Goal: Task Accomplishment & Management: Manage account settings

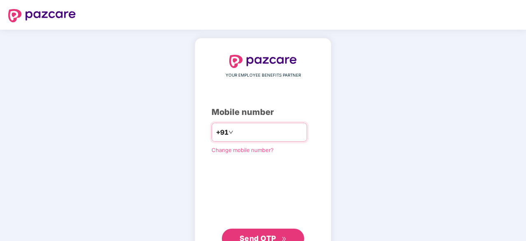
drag, startPoint x: 0, startPoint y: 0, endPoint x: 253, endPoint y: 134, distance: 286.4
click at [253, 134] on input "number" at bounding box center [268, 131] width 67 height 13
type input "**********"
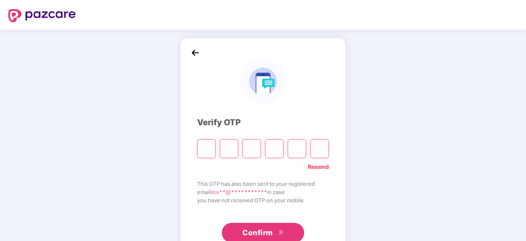
type input "*"
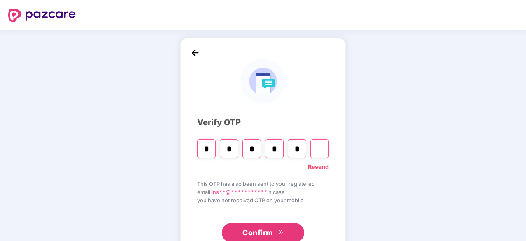
type input "*"
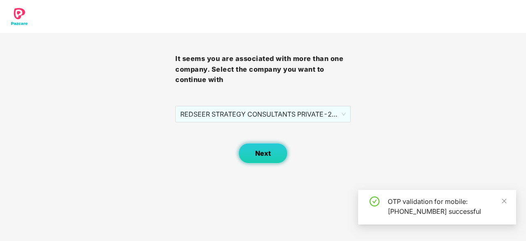
click at [252, 147] on button "Next" at bounding box center [262, 153] width 49 height 21
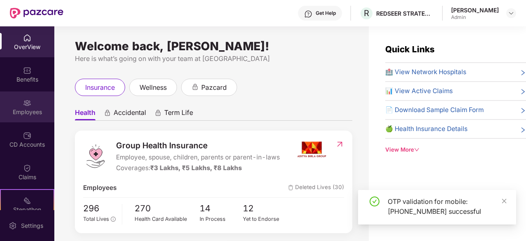
click at [29, 108] on div "Employees" at bounding box center [27, 112] width 54 height 8
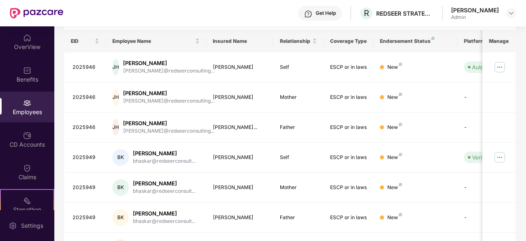
scroll to position [41, 0]
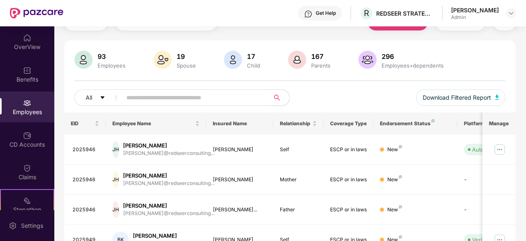
click at [160, 101] on input "text" at bounding box center [192, 97] width 132 height 12
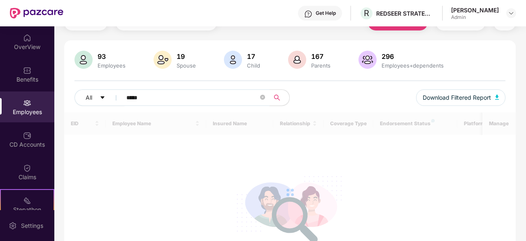
scroll to position [26, 0]
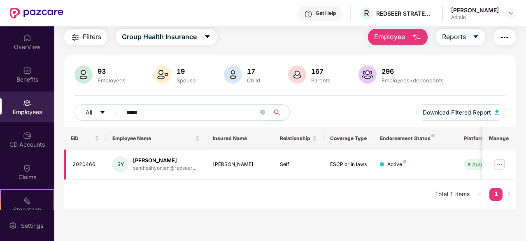
type input "*****"
click at [161, 168] on div "santhoshyonjan@redseer..." at bounding box center [164, 168] width 63 height 8
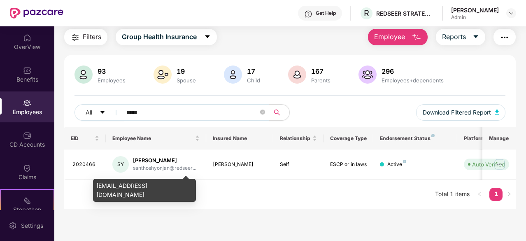
click at [157, 189] on div "[EMAIL_ADDRESS][DOMAIN_NAME]" at bounding box center [144, 189] width 103 height 23
click at [159, 188] on div "[EMAIL_ADDRESS][DOMAIN_NAME]" at bounding box center [144, 189] width 103 height 23
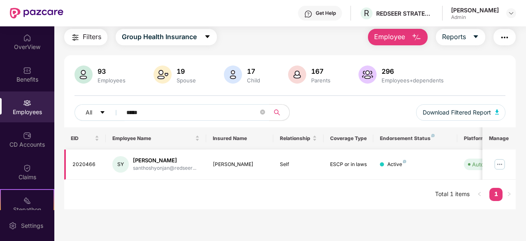
click at [498, 167] on img at bounding box center [499, 164] width 13 height 13
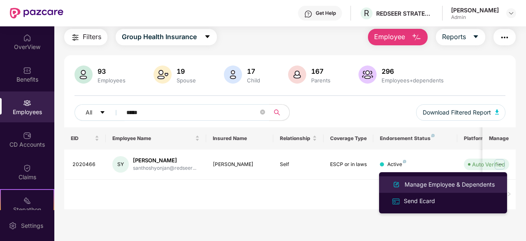
click at [436, 185] on div "Manage Employee & Dependents" at bounding box center [449, 184] width 93 height 9
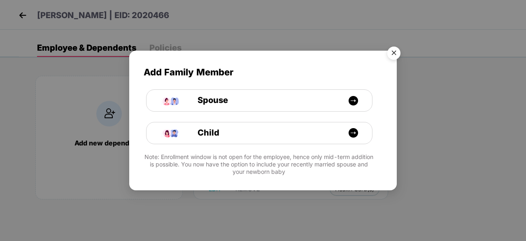
click at [392, 55] on img "Close" at bounding box center [393, 54] width 23 height 23
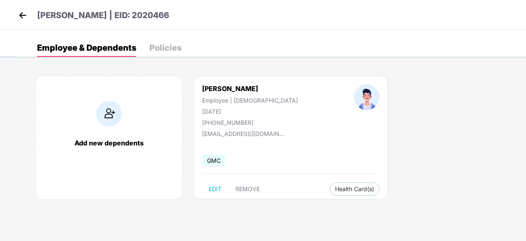
click at [240, 134] on div "[EMAIL_ADDRESS][DOMAIN_NAME]" at bounding box center [243, 133] width 82 height 7
click at [218, 185] on span "EDIT" at bounding box center [214, 188] width 13 height 7
select select "****"
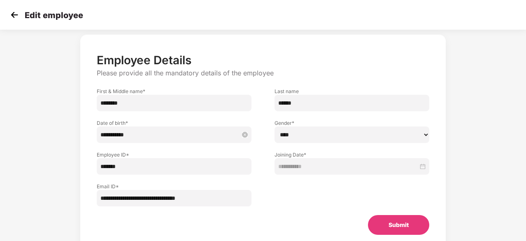
scroll to position [41, 0]
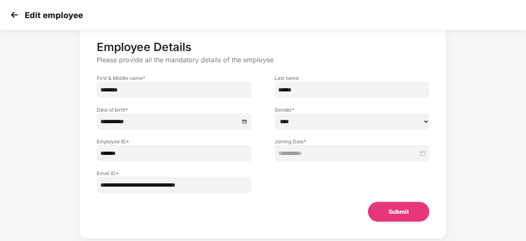
drag, startPoint x: 100, startPoint y: 185, endPoint x: 235, endPoint y: 194, distance: 135.2
click at [235, 194] on div "**********" at bounding box center [263, 130] width 332 height 181
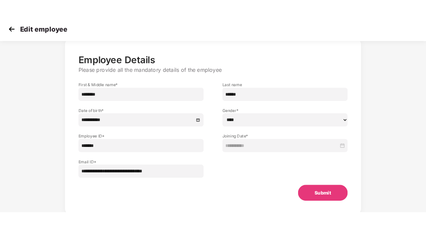
scroll to position [0, 0]
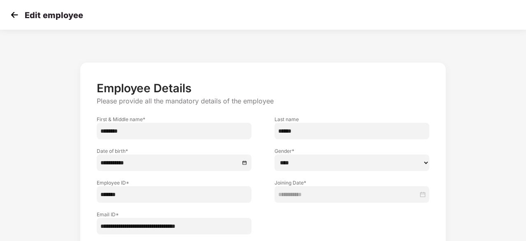
click at [14, 10] on img at bounding box center [14, 15] width 12 height 12
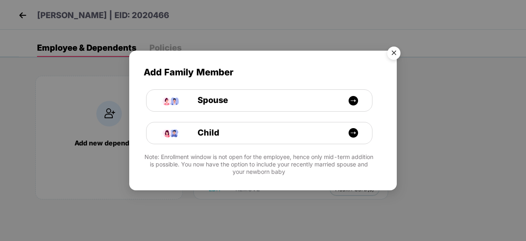
click at [390, 51] on img "Close" at bounding box center [393, 54] width 23 height 23
